Goal: Task Accomplishment & Management: Use online tool/utility

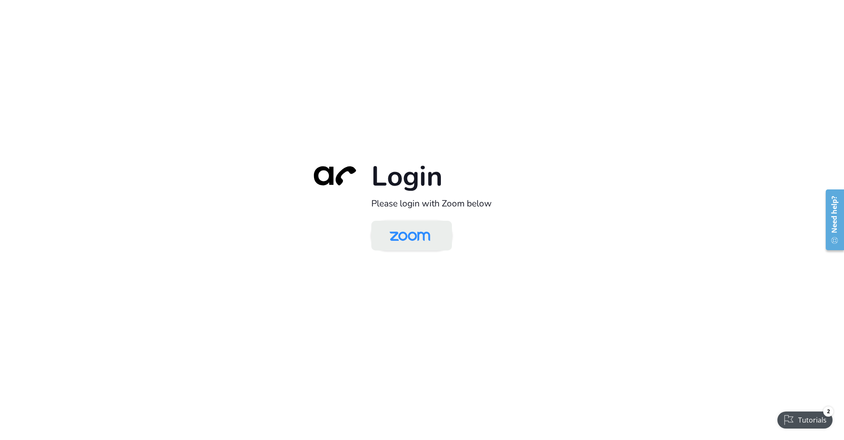
click at [416, 235] on img at bounding box center [410, 236] width 59 height 28
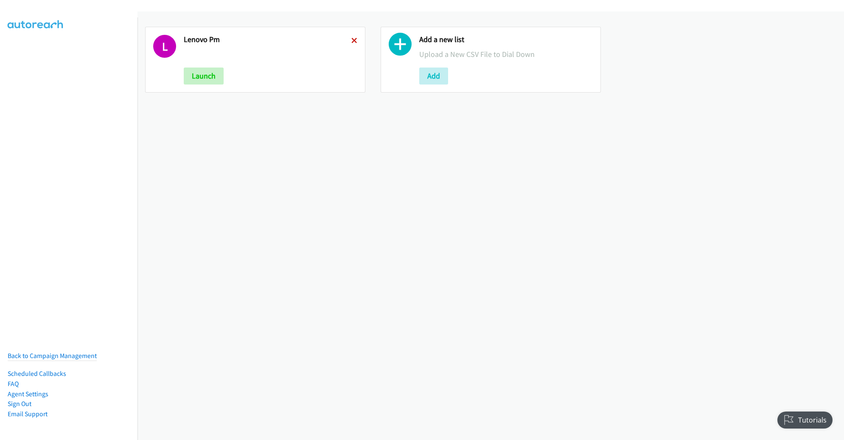
click at [352, 39] on icon at bounding box center [355, 41] width 6 height 6
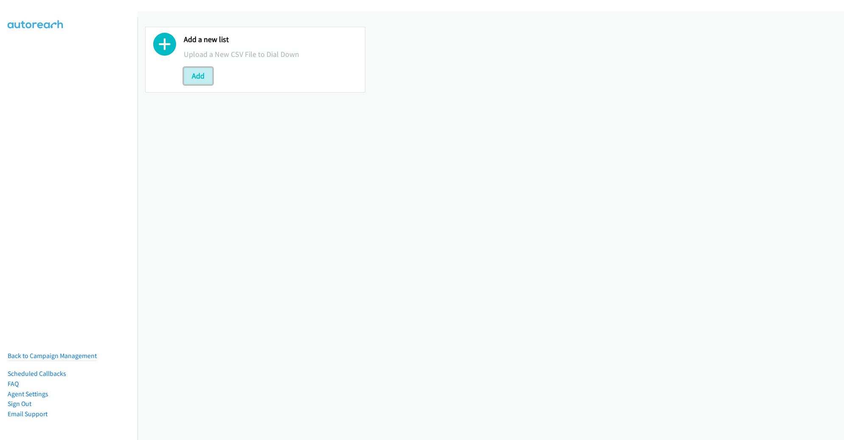
click at [198, 73] on button "Add" at bounding box center [198, 76] width 29 height 17
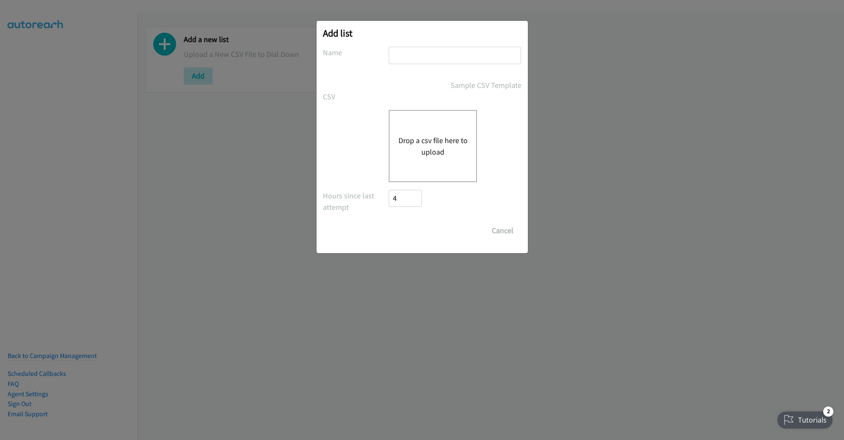
click at [405, 135] on button "Drop a csv file here to upload" at bounding box center [433, 146] width 70 height 23
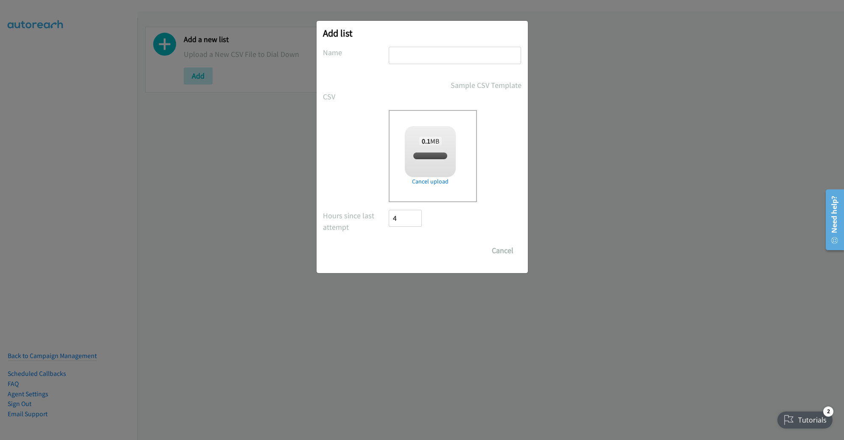
click at [456, 58] on input "text" at bounding box center [455, 55] width 132 height 17
checkbox input "true"
type input "OT"
click at [389, 242] on input "Save List" at bounding box center [411, 250] width 45 height 17
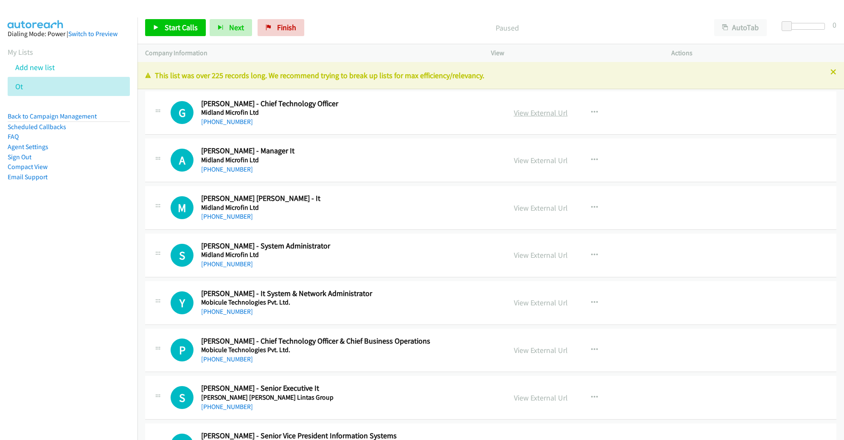
click at [542, 111] on link "View External Url" at bounding box center [541, 113] width 54 height 10
click at [176, 32] on span "Start Calls" at bounding box center [181, 28] width 33 height 10
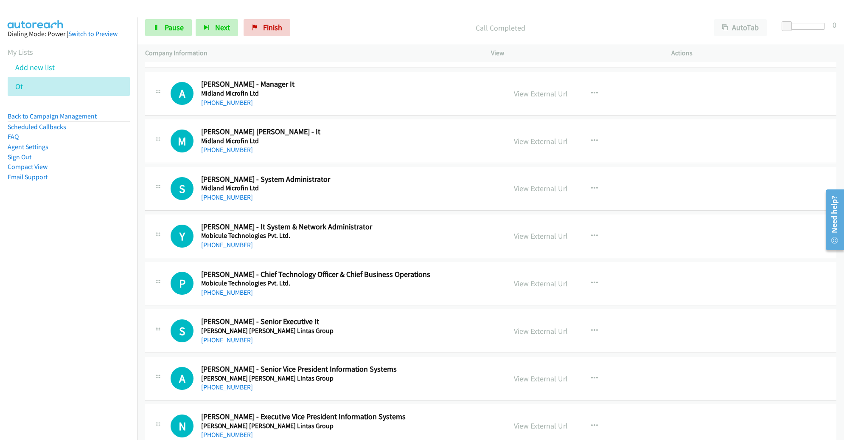
scroll to position [67, 0]
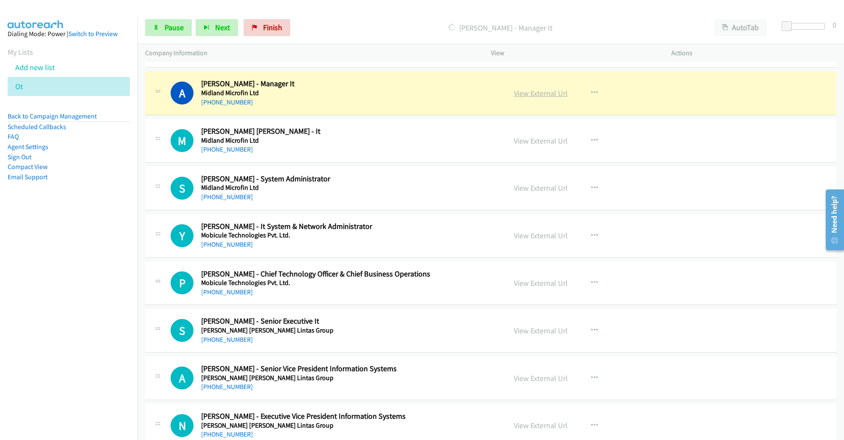
click at [518, 92] on link "View External Url" at bounding box center [541, 93] width 54 height 10
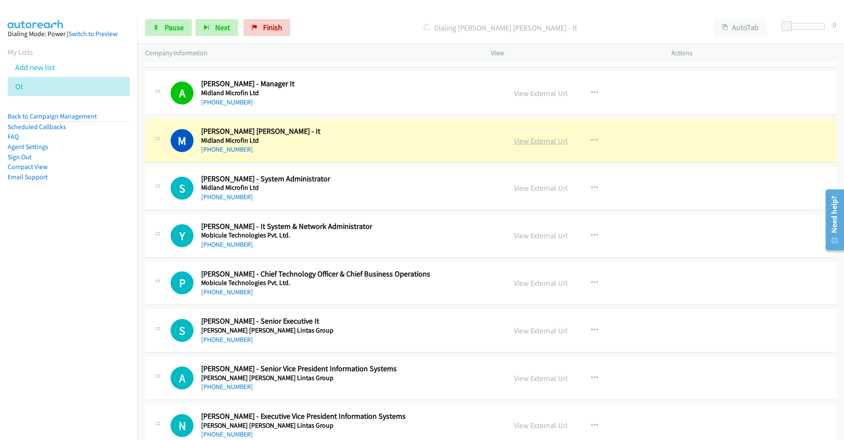
click at [536, 141] on link "View External Url" at bounding box center [541, 141] width 54 height 10
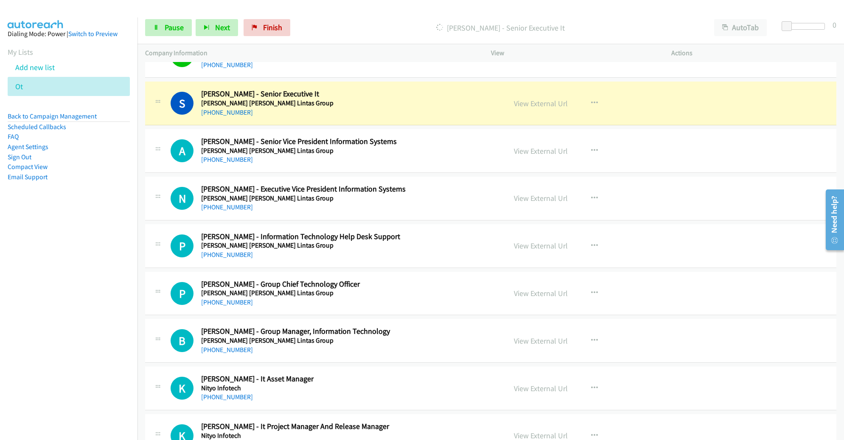
scroll to position [304, 0]
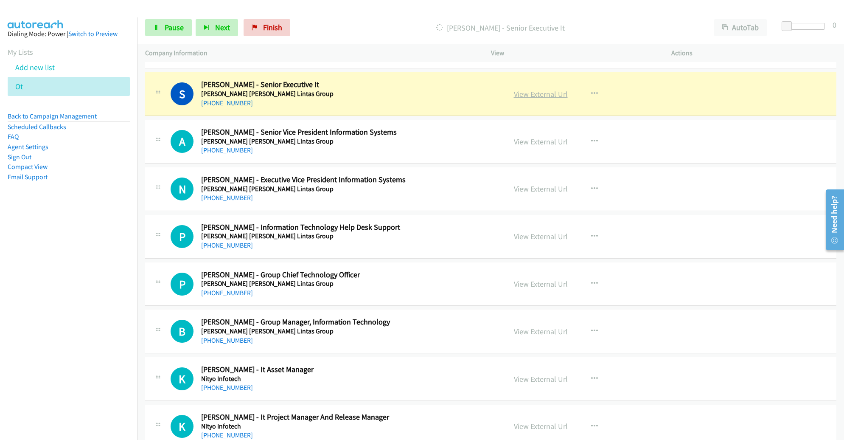
click at [523, 92] on link "View External Url" at bounding box center [541, 94] width 54 height 10
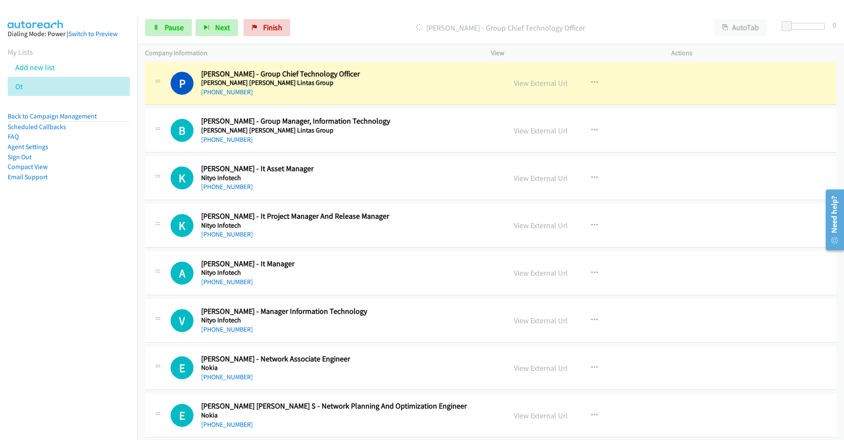
scroll to position [502, 0]
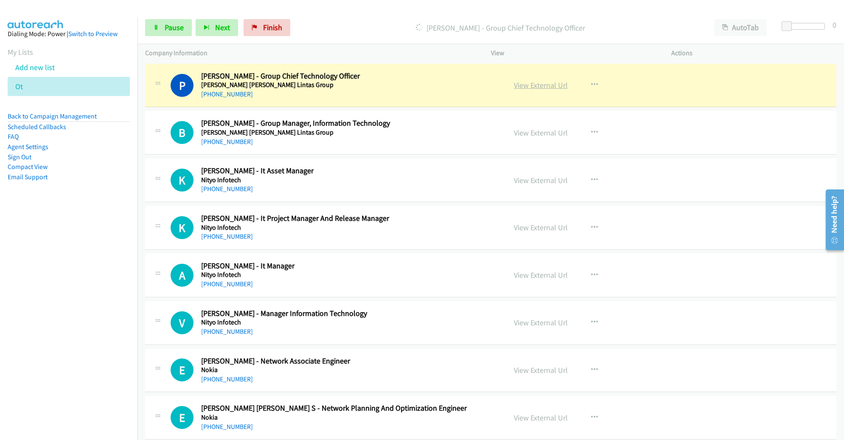
click at [535, 84] on link "View External Url" at bounding box center [541, 85] width 54 height 10
click at [166, 31] on span "Pause" at bounding box center [174, 28] width 19 height 10
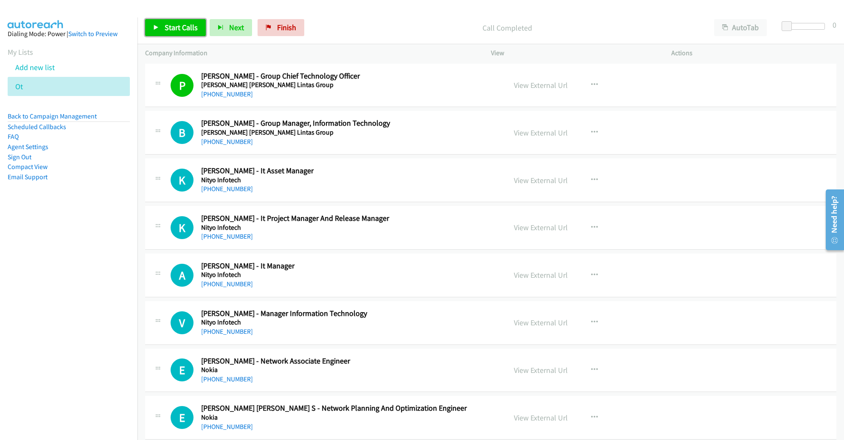
click at [174, 33] on link "Start Calls" at bounding box center [175, 27] width 61 height 17
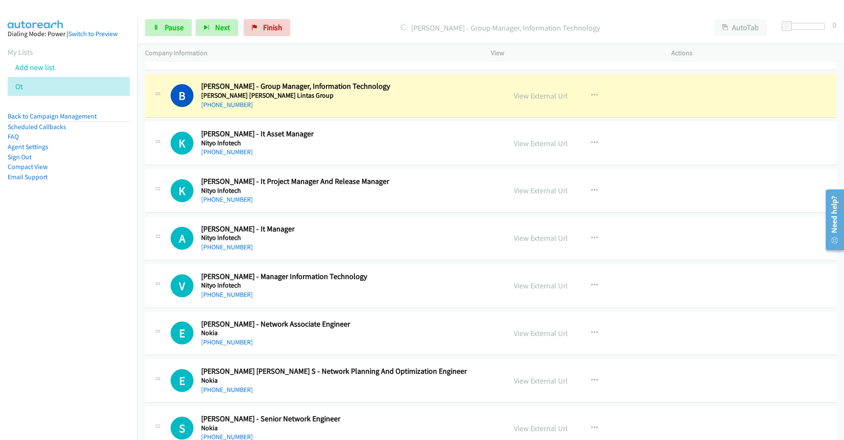
scroll to position [540, 0]
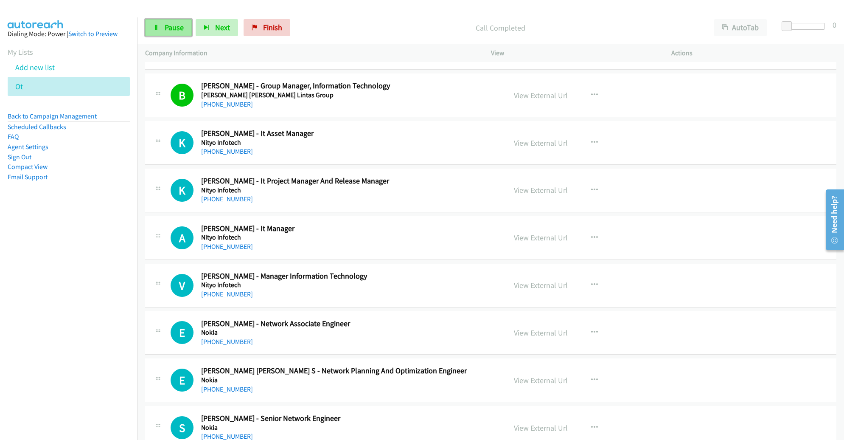
click at [162, 24] on link "Pause" at bounding box center [168, 27] width 47 height 17
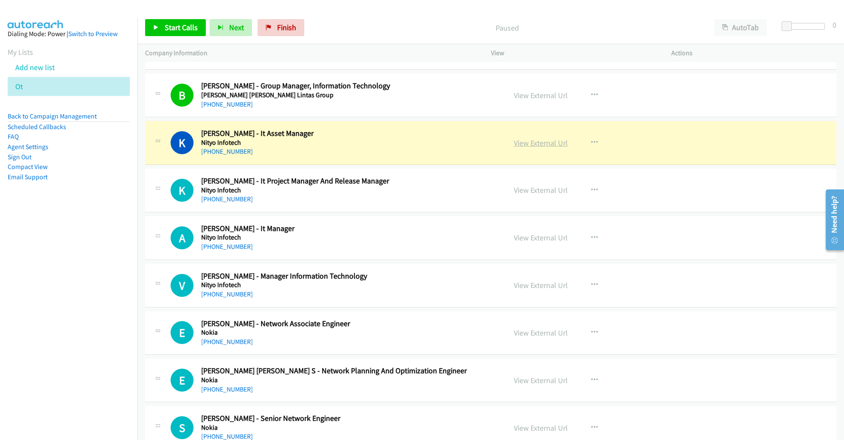
click at [523, 143] on link "View External Url" at bounding box center [541, 143] width 54 height 10
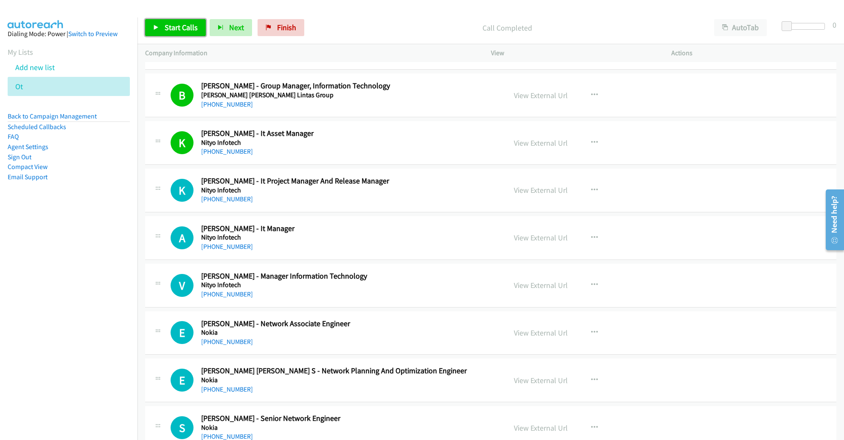
click at [177, 25] on span "Start Calls" at bounding box center [181, 28] width 33 height 10
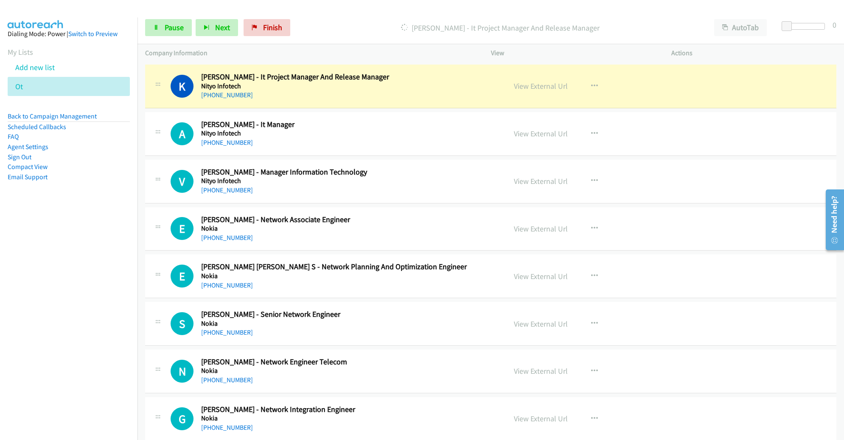
scroll to position [641, 0]
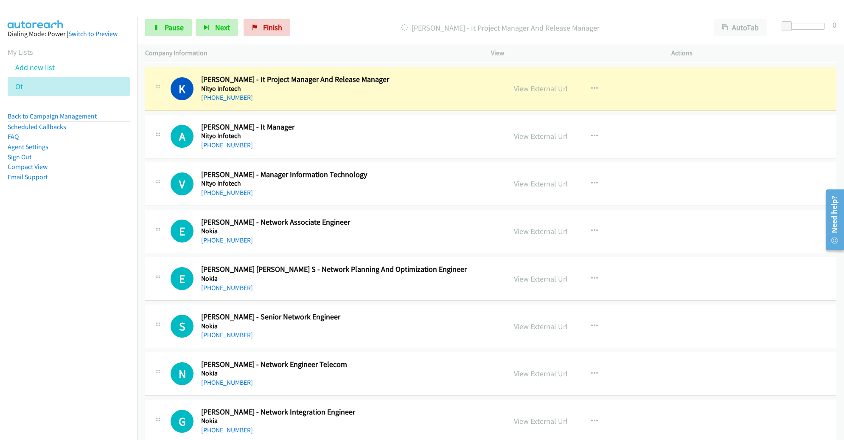
click at [529, 88] on link "View External Url" at bounding box center [541, 89] width 54 height 10
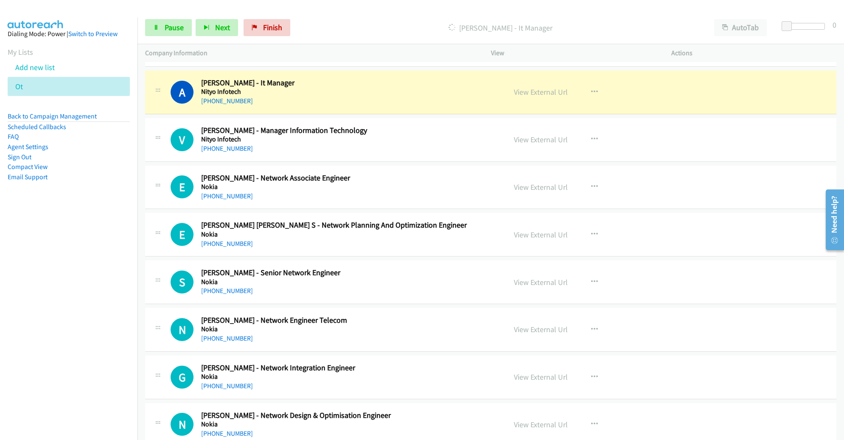
scroll to position [685, 0]
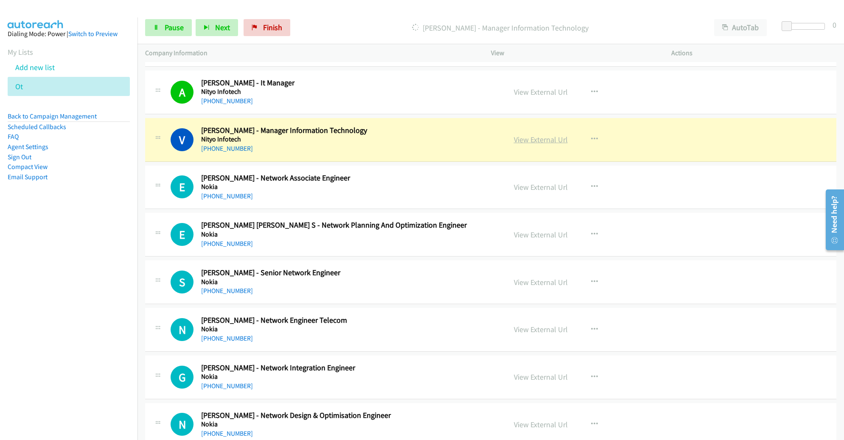
click at [537, 139] on link "View External Url" at bounding box center [541, 140] width 54 height 10
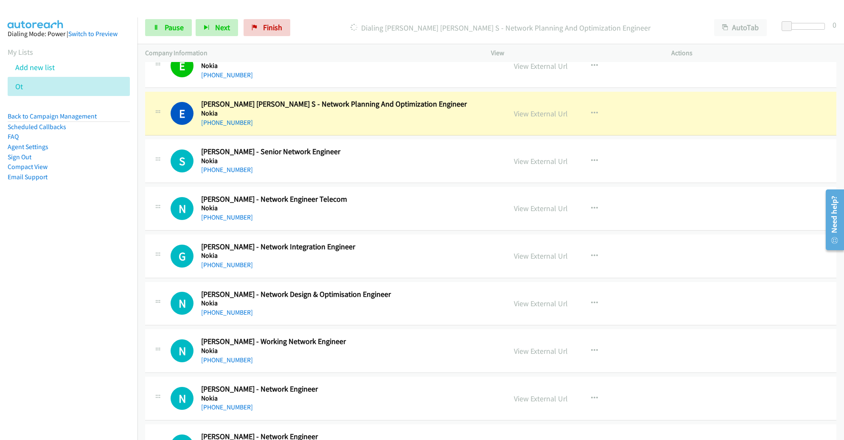
scroll to position [791, 0]
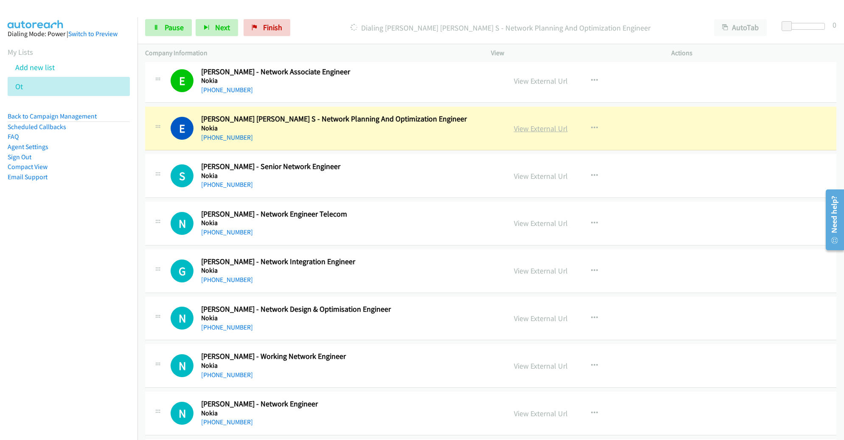
click at [540, 127] on link "View External Url" at bounding box center [541, 129] width 54 height 10
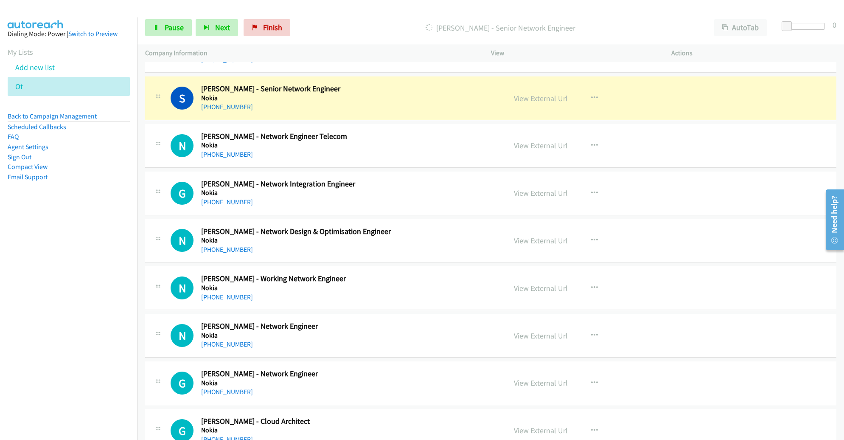
scroll to position [870, 0]
click at [175, 30] on span "Pause" at bounding box center [174, 28] width 19 height 10
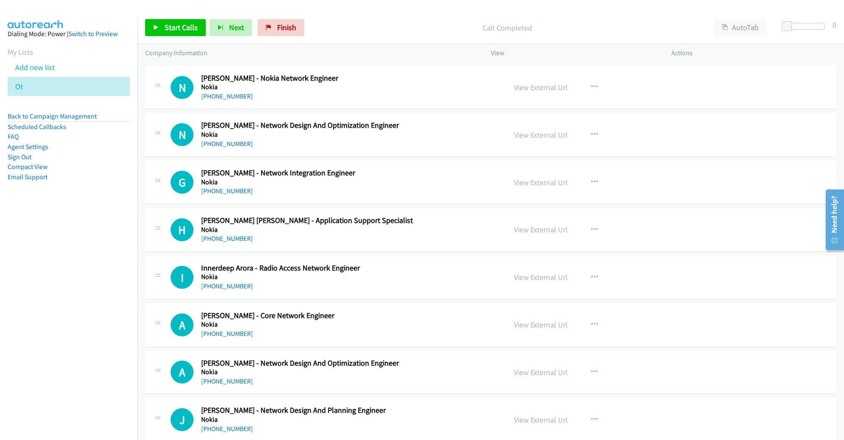
scroll to position [1233, 0]
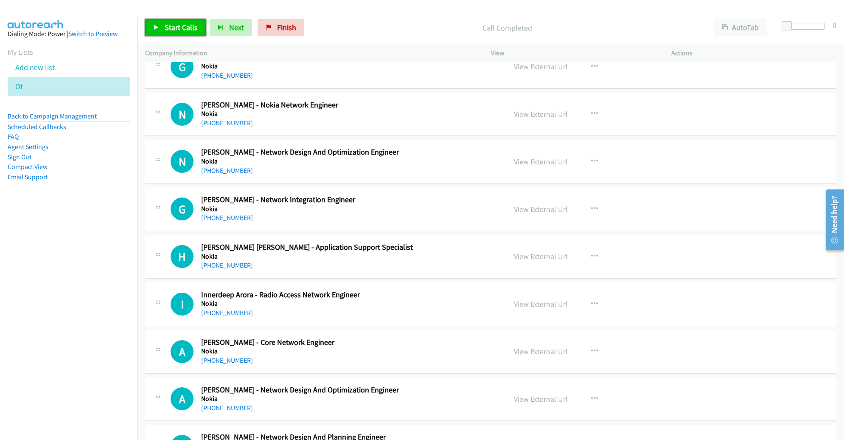
click at [171, 31] on span "Start Calls" at bounding box center [181, 28] width 33 height 10
click at [166, 30] on span "Pause" at bounding box center [174, 28] width 19 height 10
